Goal: Check status: Check status

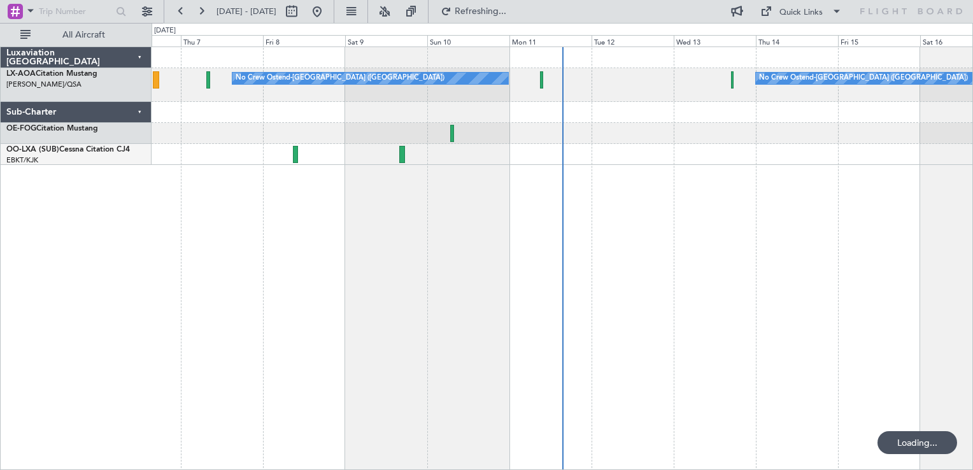
click at [304, 174] on div "No Crew Ostend-[GEOGRAPHIC_DATA] ([GEOGRAPHIC_DATA]) No Crew Ostend-[GEOGRAPHIC…" at bounding box center [563, 258] width 822 height 424
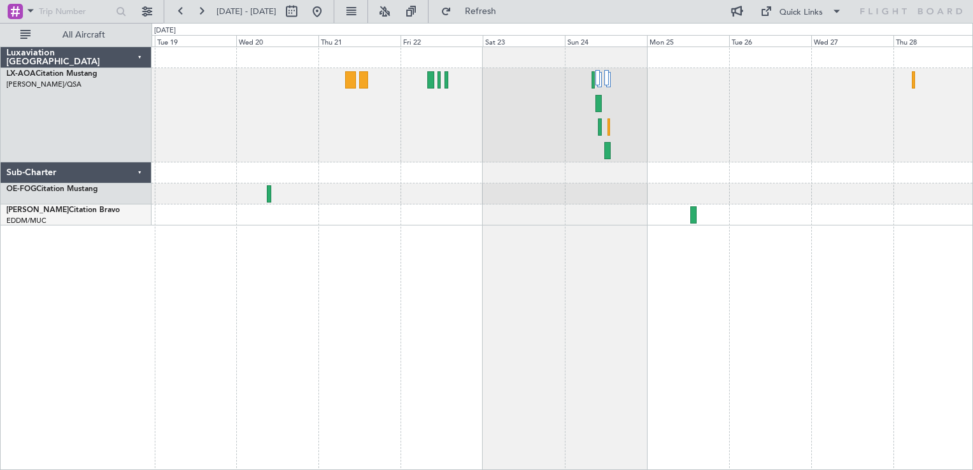
click at [475, 261] on div "No Crew Ostend-[GEOGRAPHIC_DATA] ([GEOGRAPHIC_DATA])" at bounding box center [563, 258] width 822 height 424
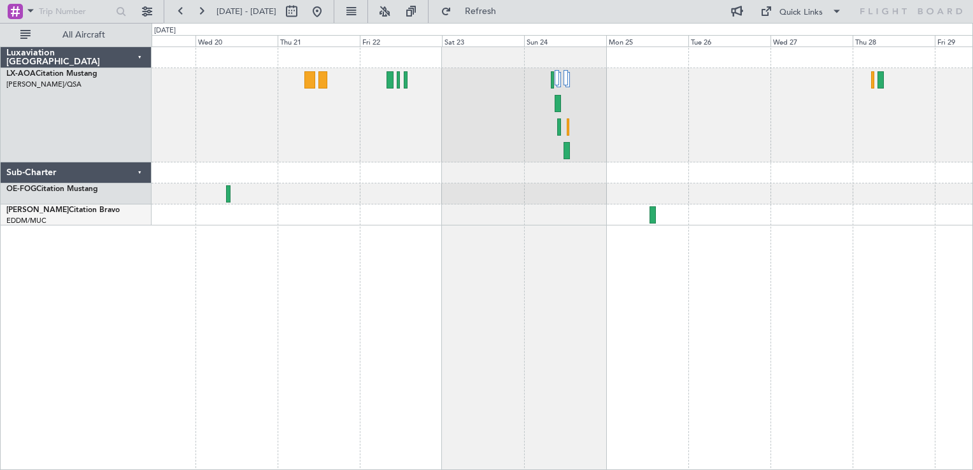
click at [385, 113] on div "No Crew Ostend-[GEOGRAPHIC_DATA] ([GEOGRAPHIC_DATA])" at bounding box center [562, 115] width 821 height 94
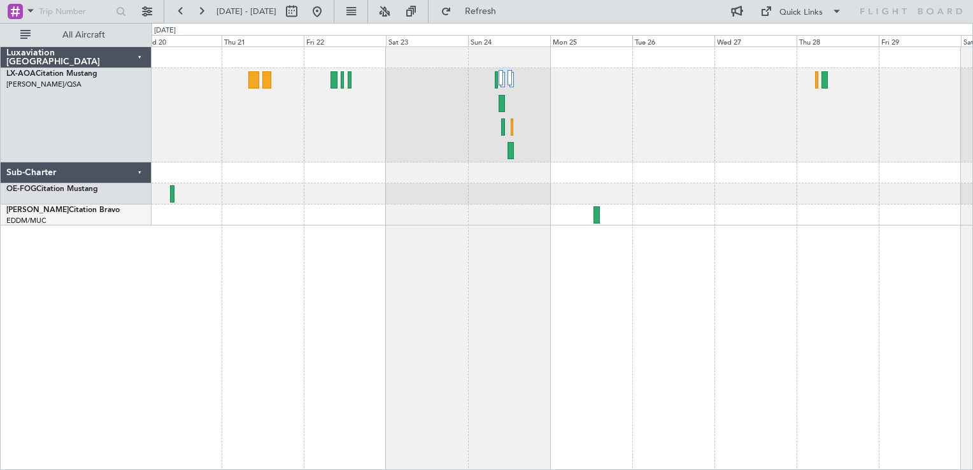
click at [633, 192] on div at bounding box center [562, 193] width 821 height 21
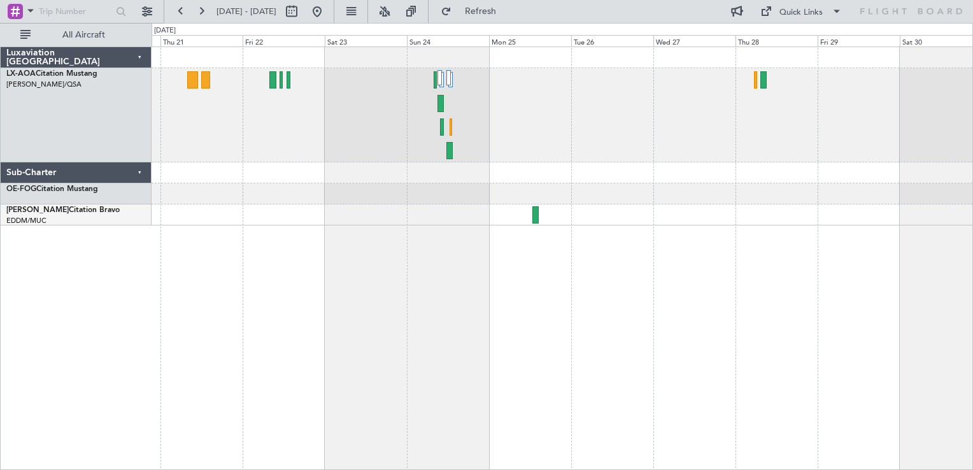
click at [841, 299] on div at bounding box center [563, 258] width 822 height 424
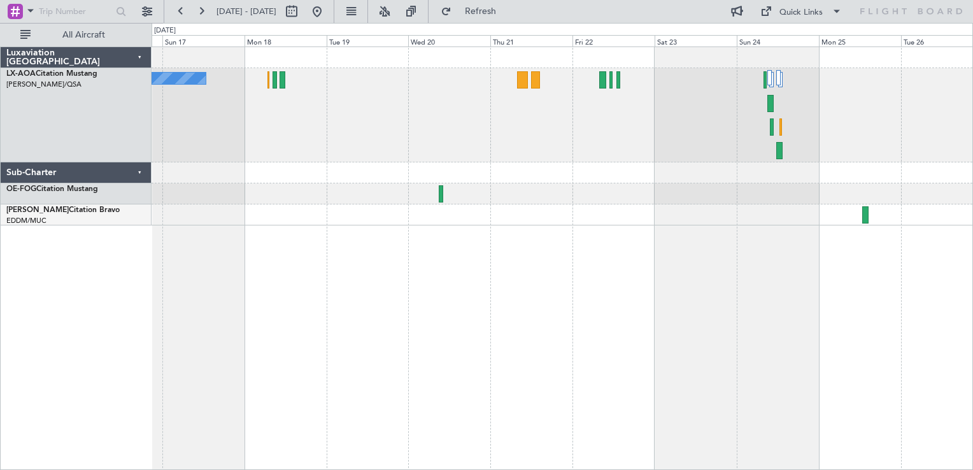
click at [534, 185] on div "No Crew Ostend-[GEOGRAPHIC_DATA] ([GEOGRAPHIC_DATA])" at bounding box center [562, 136] width 821 height 178
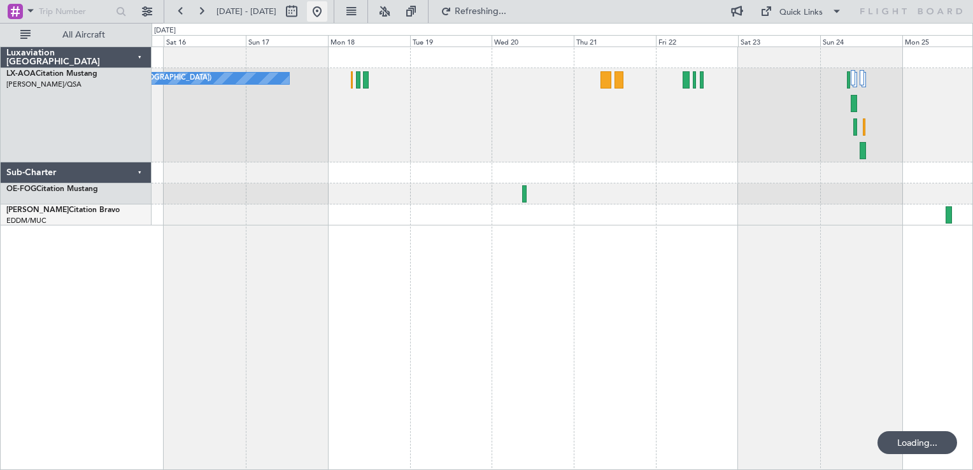
click at [327, 17] on button at bounding box center [317, 11] width 20 height 20
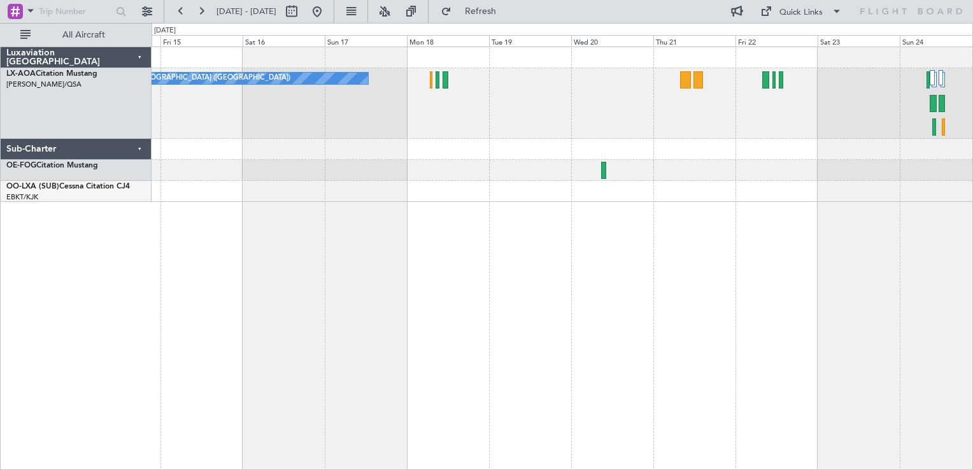
click at [84, 106] on div "No Crew Ostend-[GEOGRAPHIC_DATA] ([GEOGRAPHIC_DATA]) Luxaviation [GEOGRAPHIC_DA…" at bounding box center [486, 246] width 973 height 447
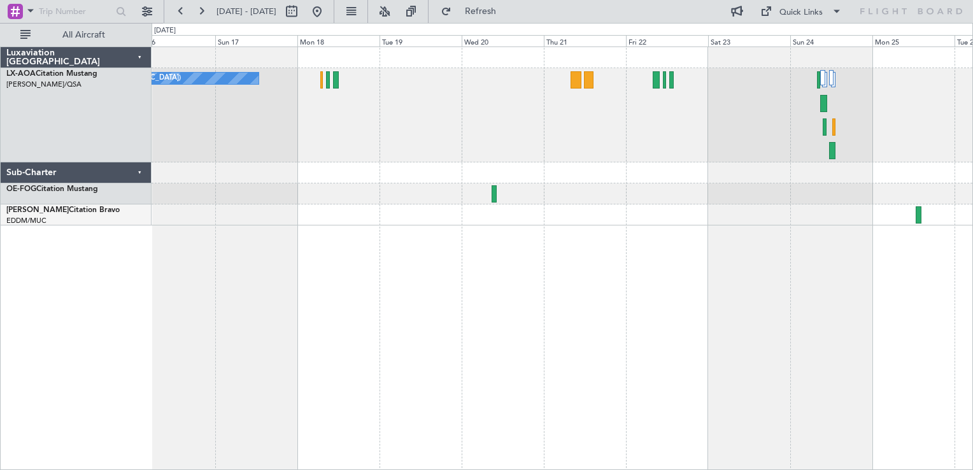
click at [431, 211] on div "No Crew Ostend-[GEOGRAPHIC_DATA] ([GEOGRAPHIC_DATA])" at bounding box center [562, 136] width 821 height 178
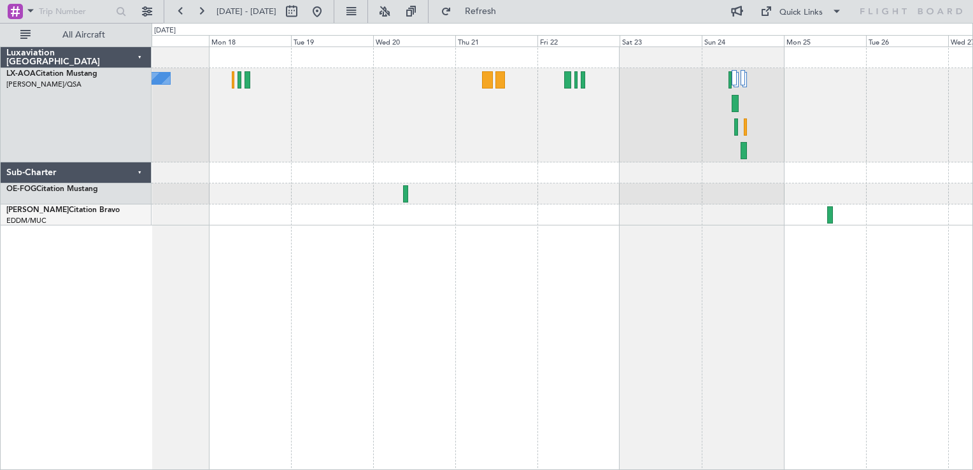
click at [370, 357] on div "No Crew Ostend-[GEOGRAPHIC_DATA] ([GEOGRAPHIC_DATA])" at bounding box center [563, 258] width 822 height 424
click at [292, 346] on div "No Crew Ostend-[GEOGRAPHIC_DATA] ([GEOGRAPHIC_DATA])" at bounding box center [563, 258] width 822 height 424
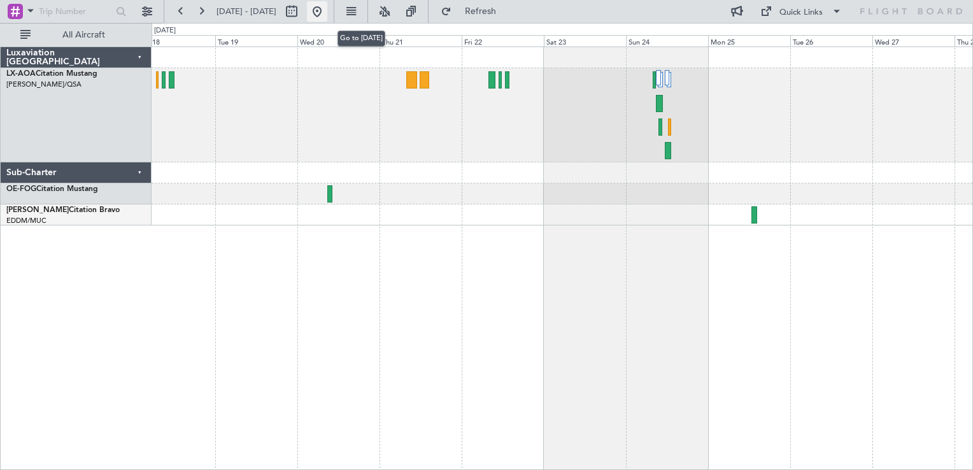
click at [327, 11] on button at bounding box center [317, 11] width 20 height 20
